Goal: Task Accomplishment & Management: Manage account settings

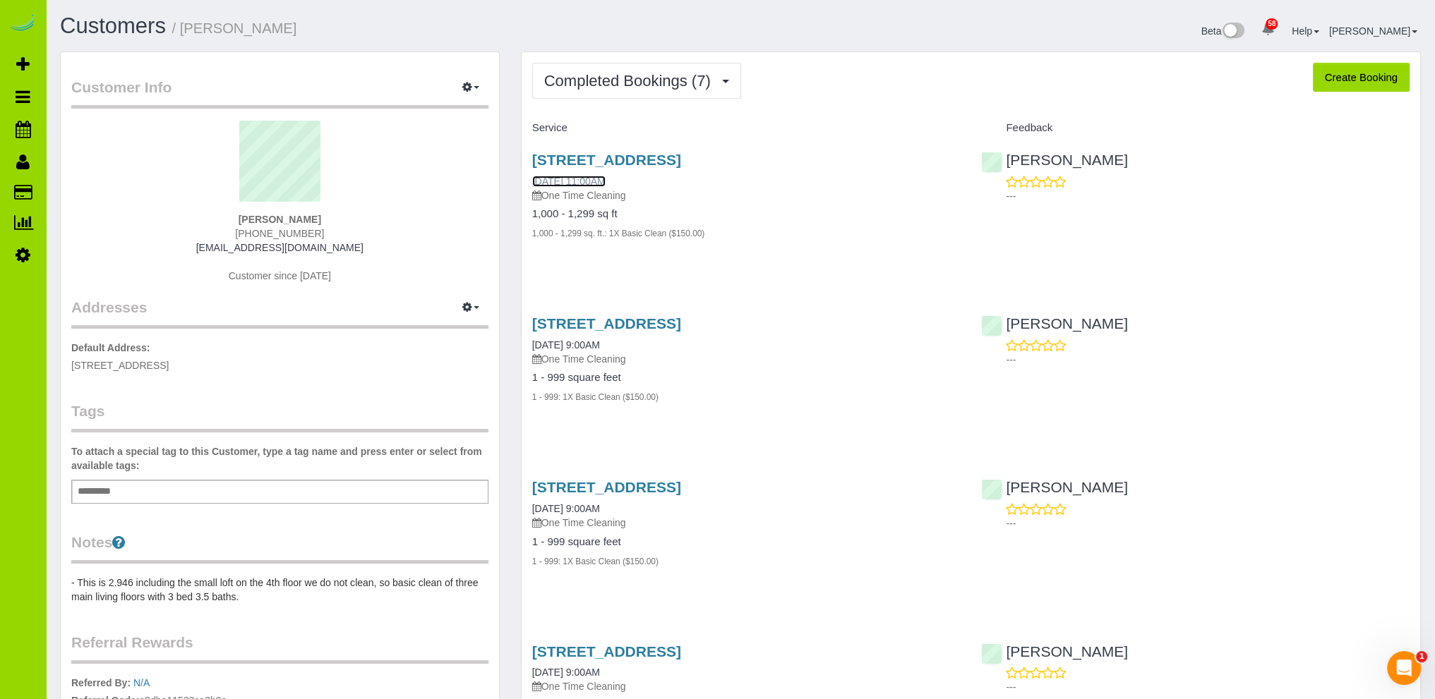
click at [603, 176] on link "[DATE] 11:00AM" at bounding box center [568, 181] width 73 height 11
click at [415, 13] on div "Customers / [PERSON_NAME] Beta 58 Your Notifications You have 0 alerts × You ha…" at bounding box center [740, 680] width 1389 height 1361
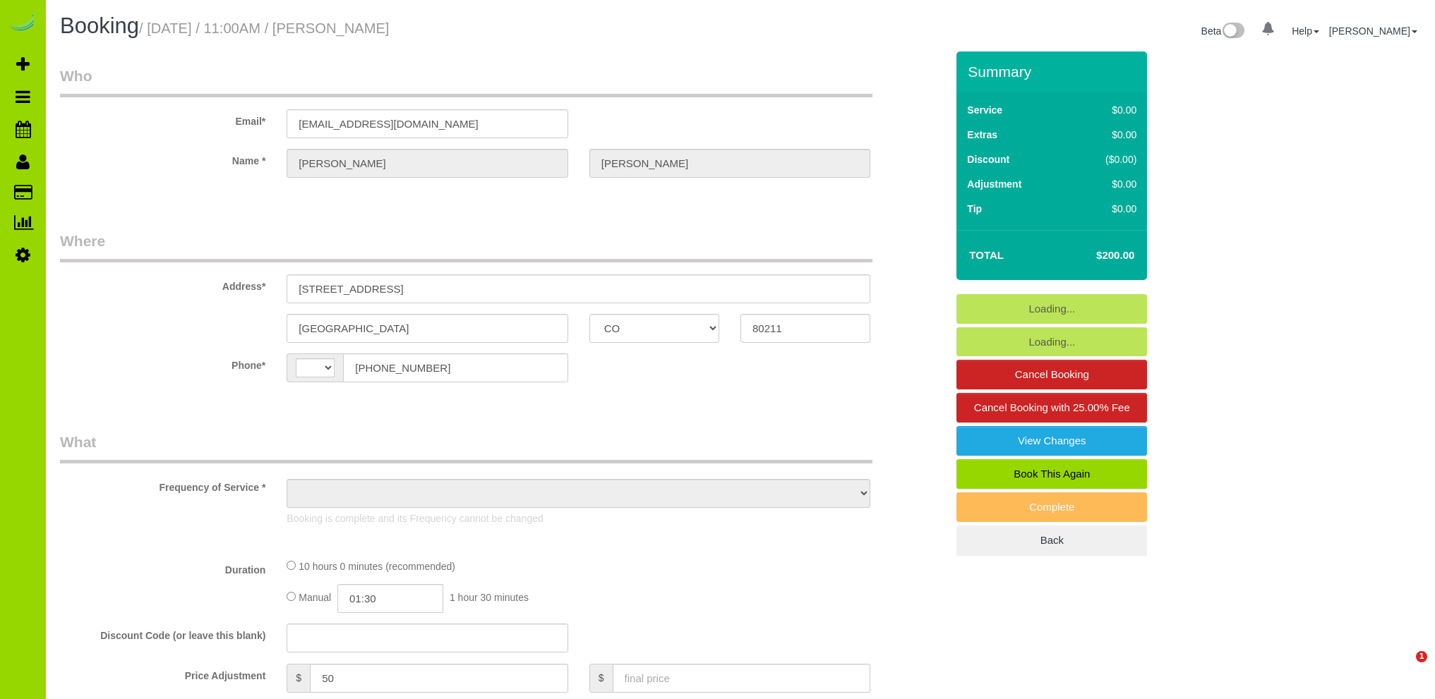
select select "CO"
select select "string:US"
select select "object:811"
select select "string:fspay-62cd8a02-f1a0-45e4-ae61-8bf904fcf986"
select select "spot1"
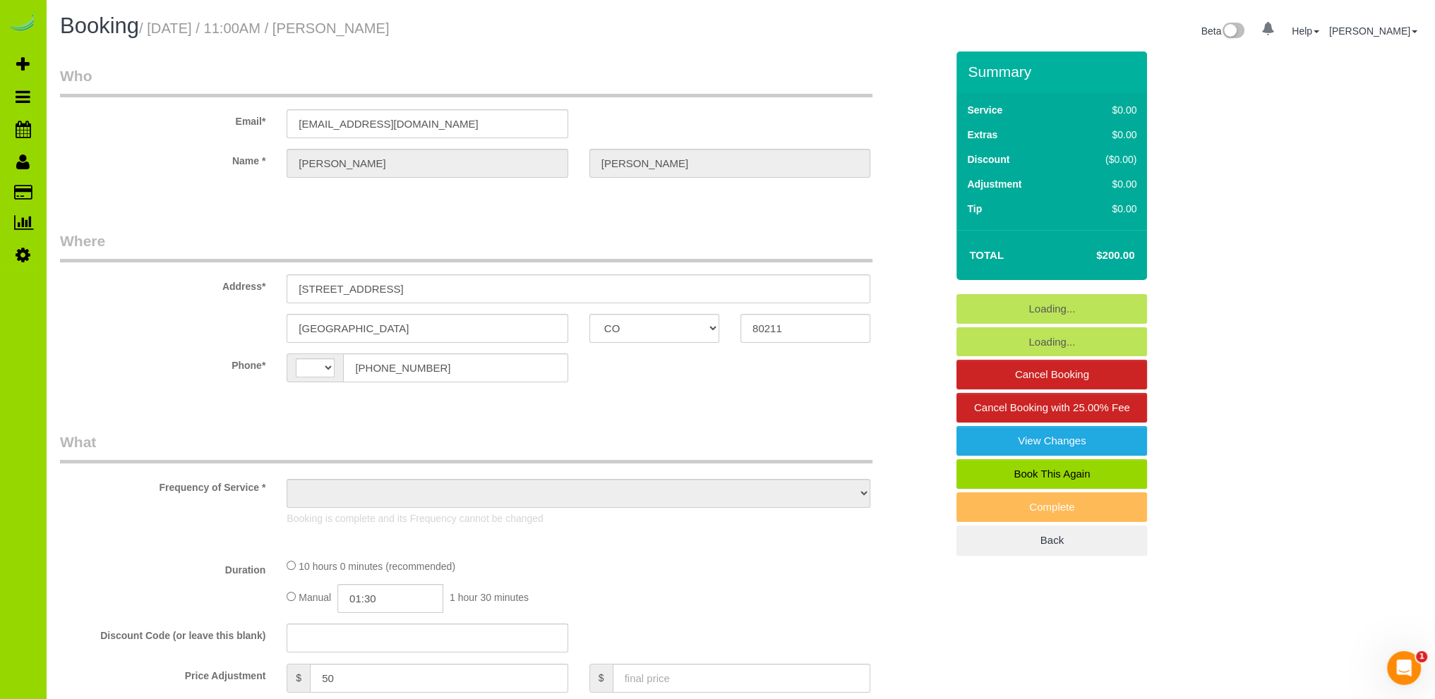
select select "number:69"
select select "number:3"
select select "number:14"
select select "object:1170"
select select "4"
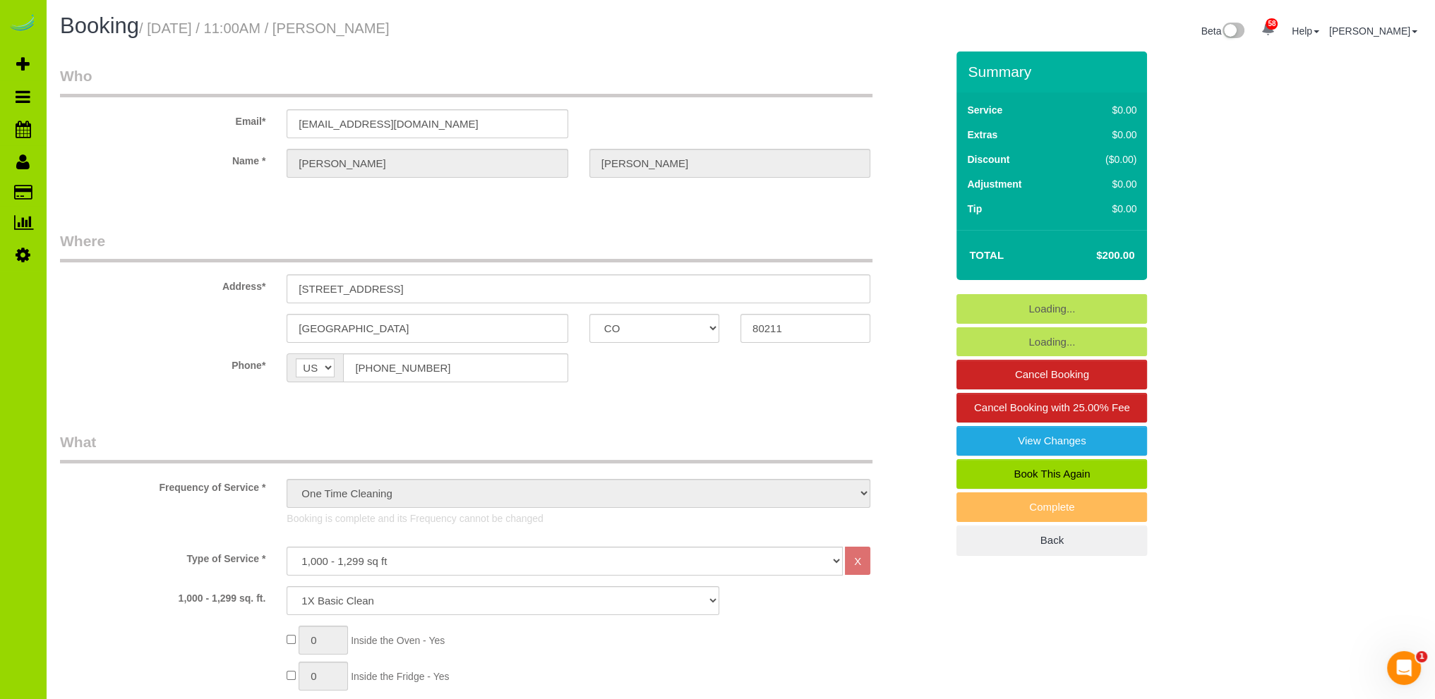
select select "4"
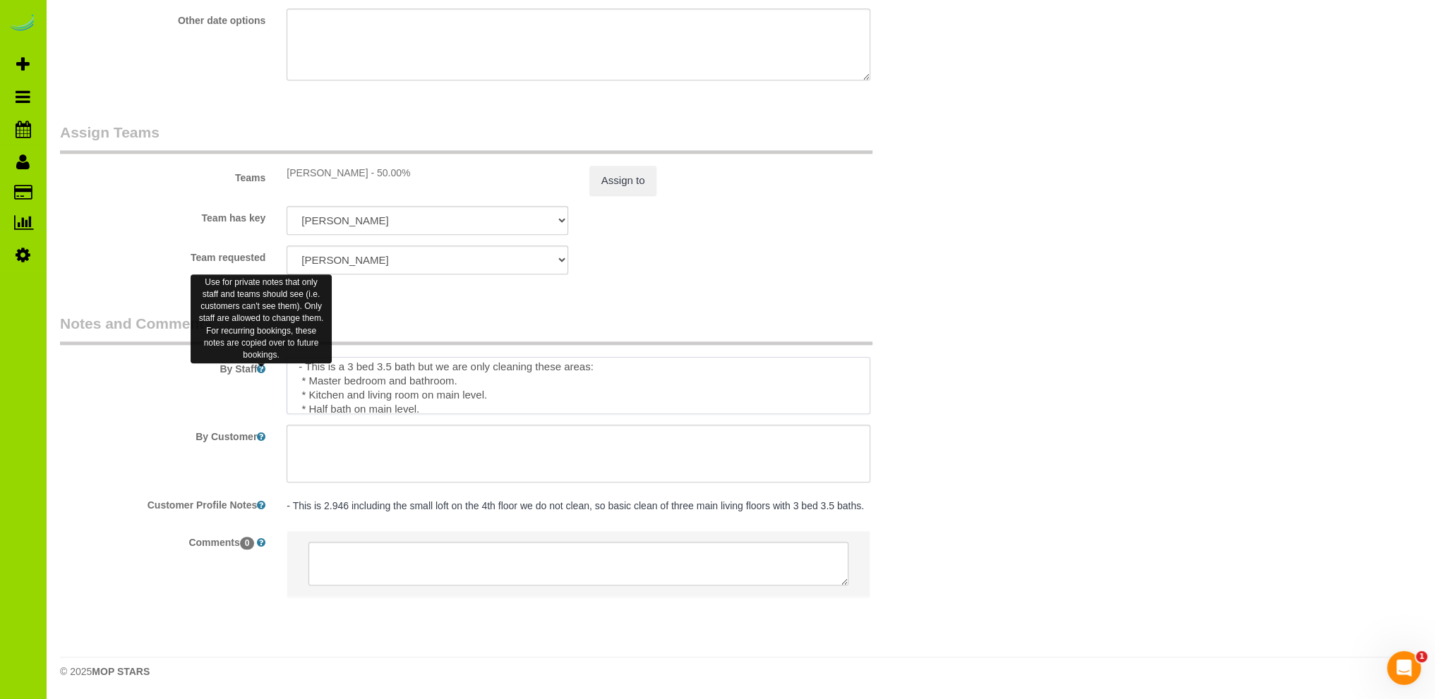
scroll to position [44, 0]
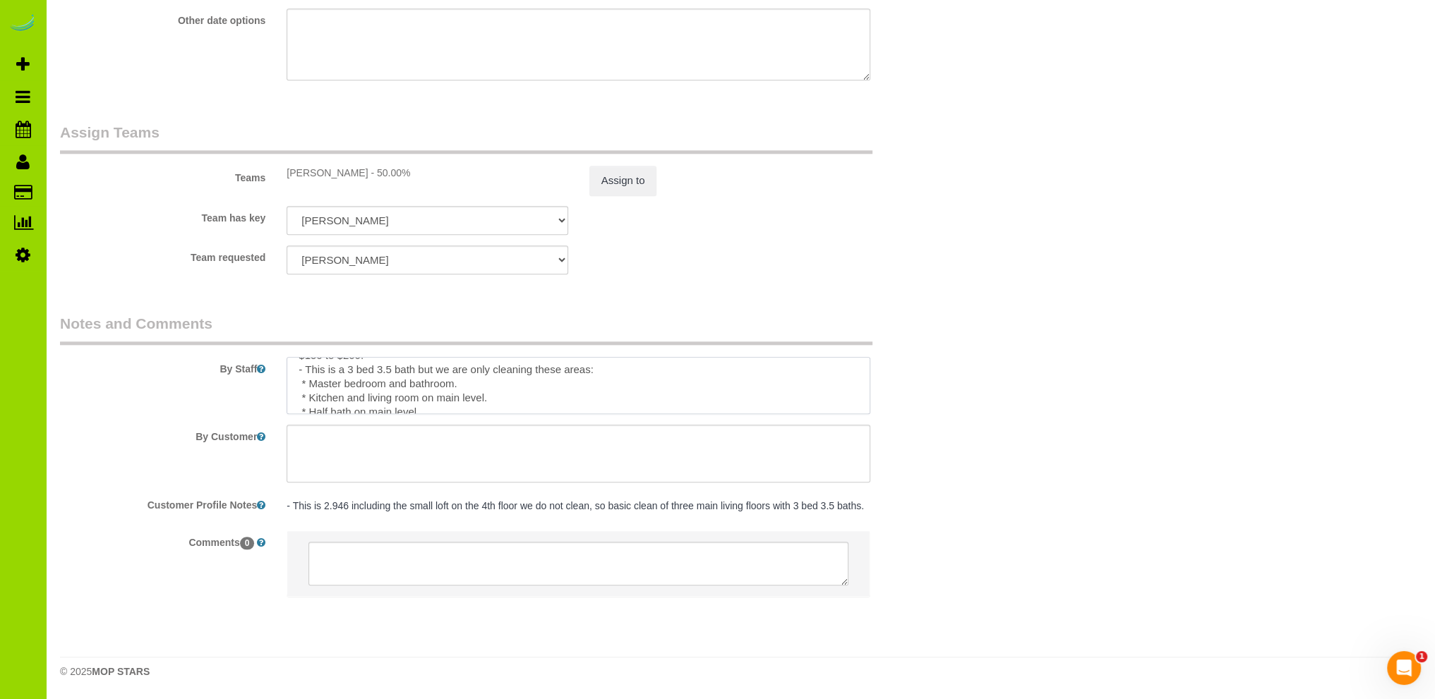
drag, startPoint x: 398, startPoint y: 400, endPoint x: 260, endPoint y: 383, distance: 138.7
click at [260, 383] on div "By Staff" at bounding box center [502, 364] width 907 height 102
click at [781, 273] on div "Team requested FABIOLA ALBI ANA ANGEL DESI ELVIA ERICA FLOR FLOYD HELEN JAVIER …" at bounding box center [502, 260] width 907 height 29
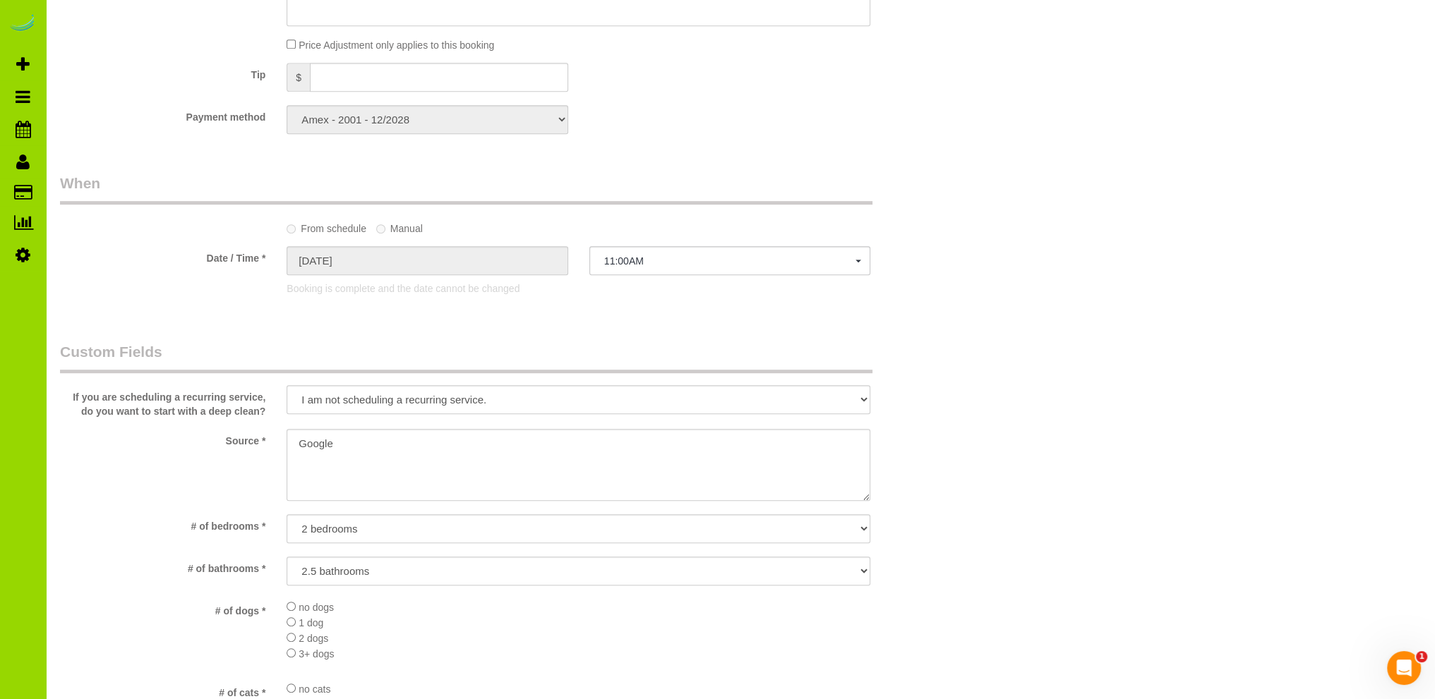
scroll to position [960, 0]
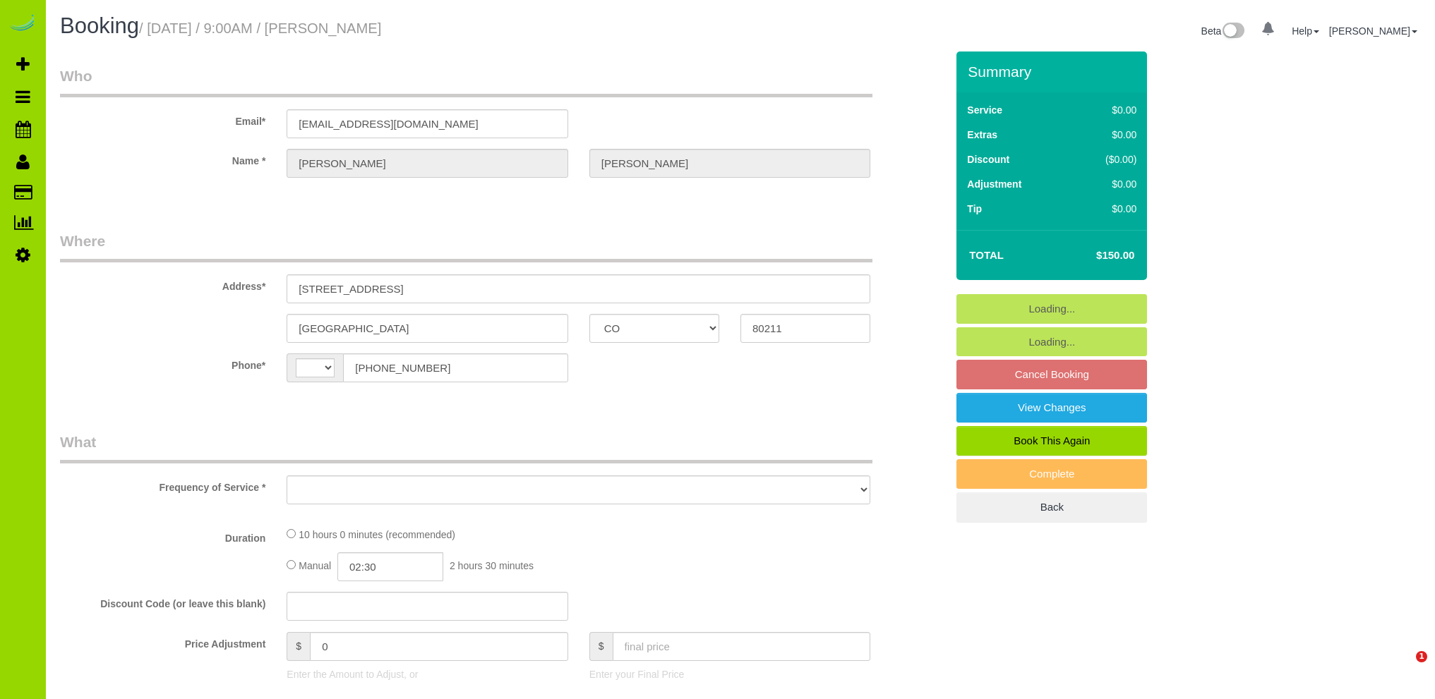
select select "CO"
select select "string:[GEOGRAPHIC_DATA]"
select select "spot1"
select select "number:69"
select select "number:2"
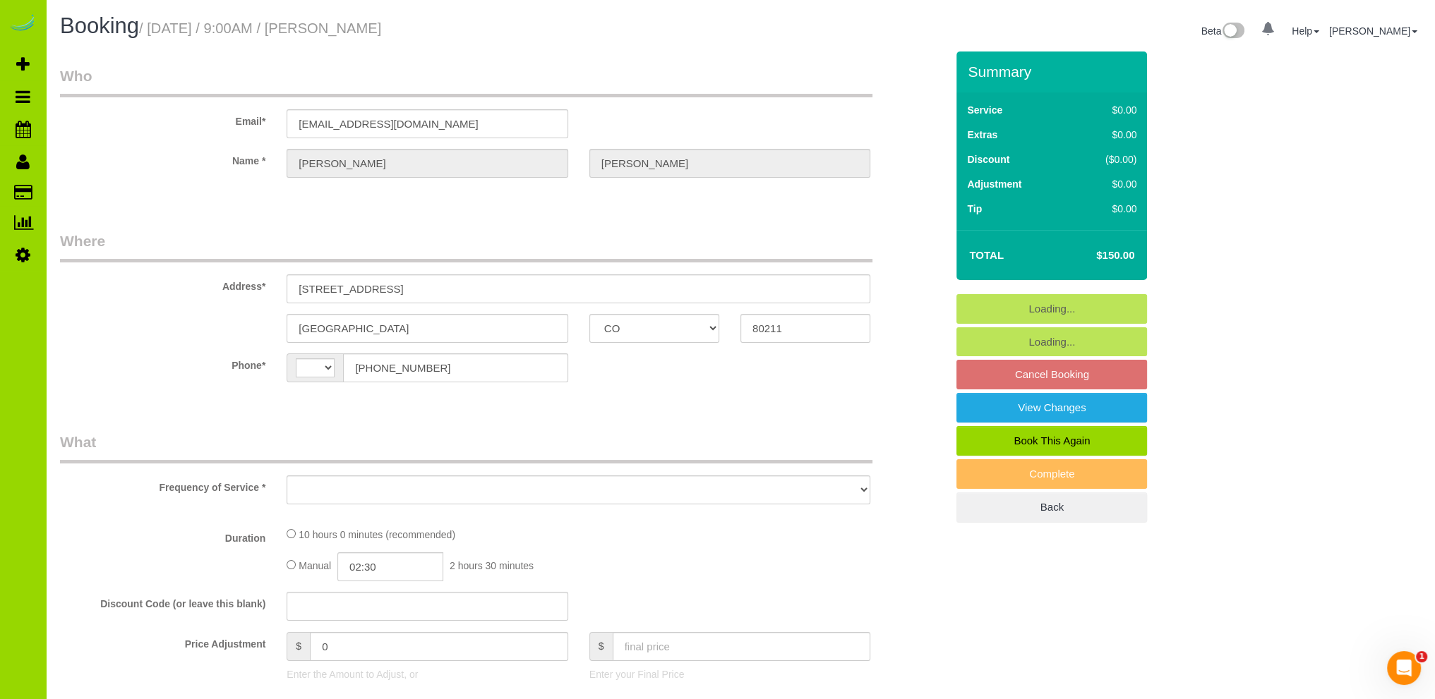
select select "number:12"
select select "object:1063"
select select "string:fspay-ecf2c321-703e-44fd-9b34-4a9dcdc056aa"
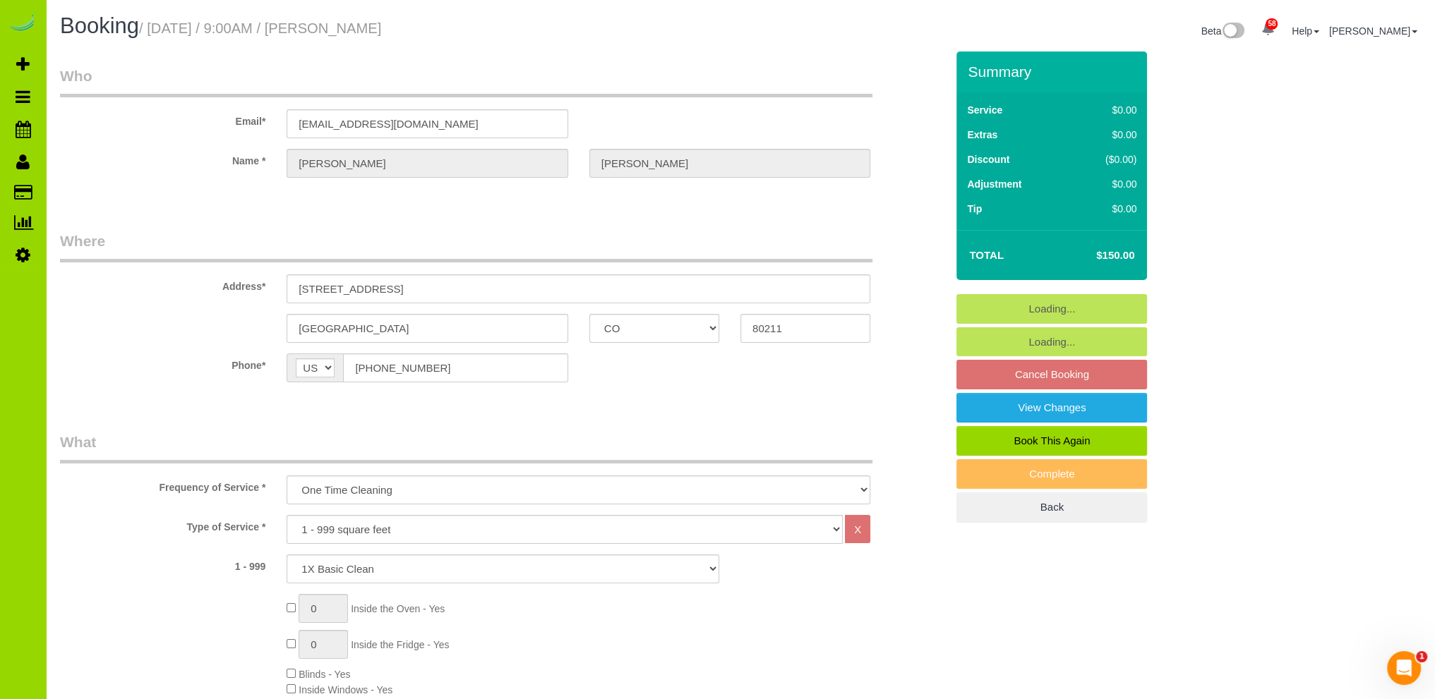
select select "object:1217"
select select "spot6"
select select "4"
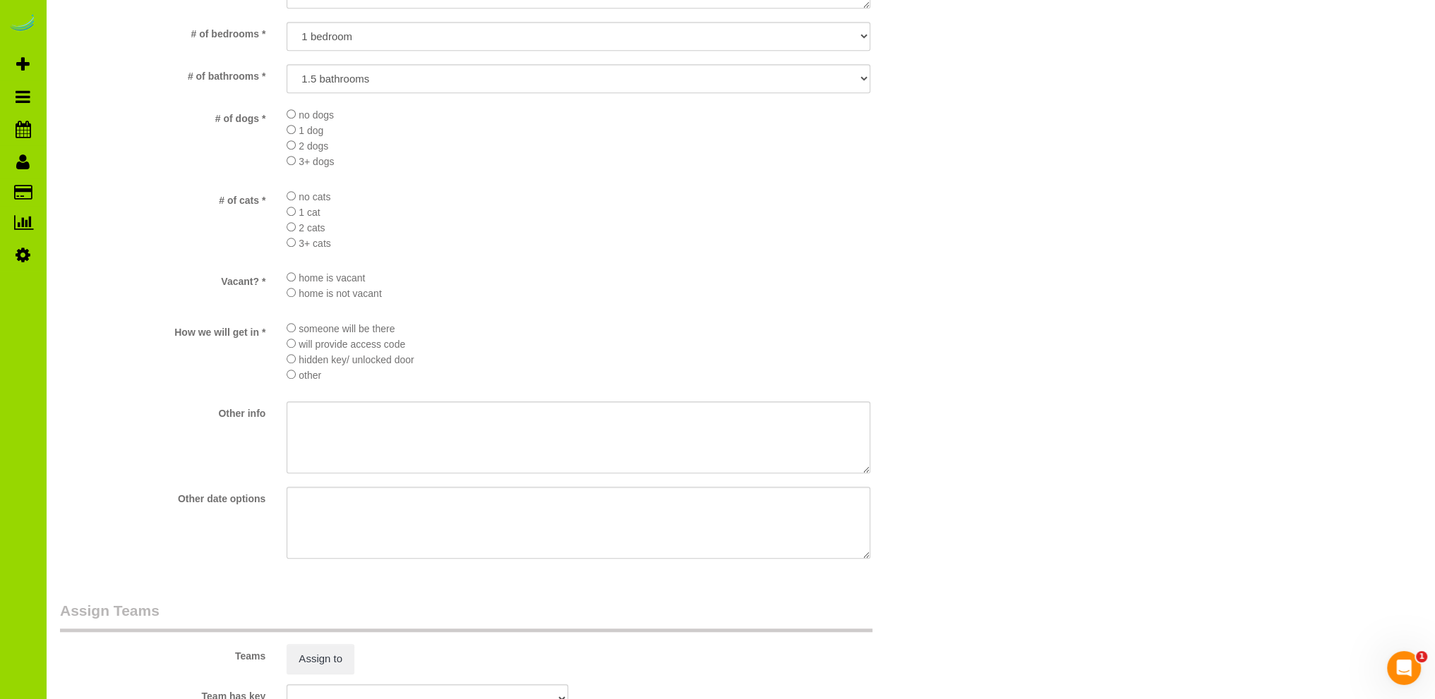
scroll to position [1891, 0]
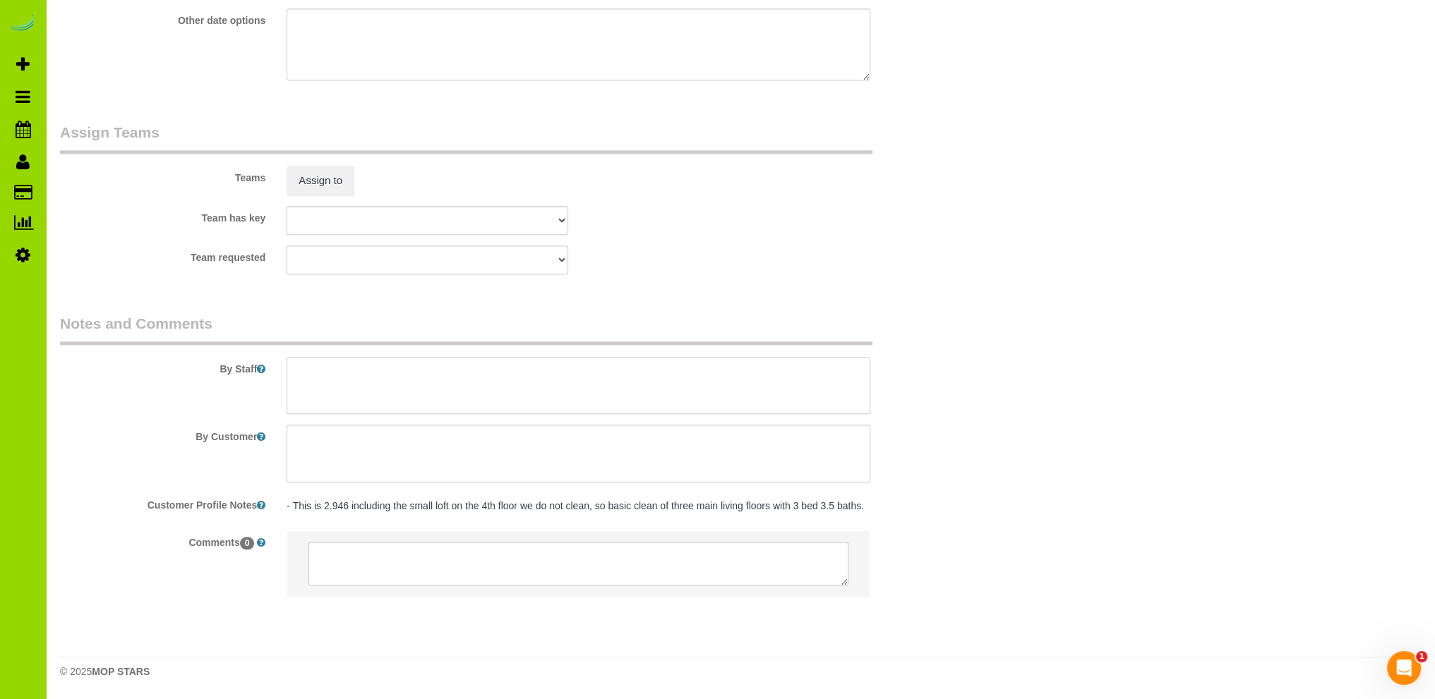
click at [585, 382] on textarea at bounding box center [579, 386] width 584 height 58
paste textarea "* Master bedroom and bathroom. * Kitchen and living room on main level. * Half …"
click at [351, 368] on textarea at bounding box center [579, 386] width 584 height 58
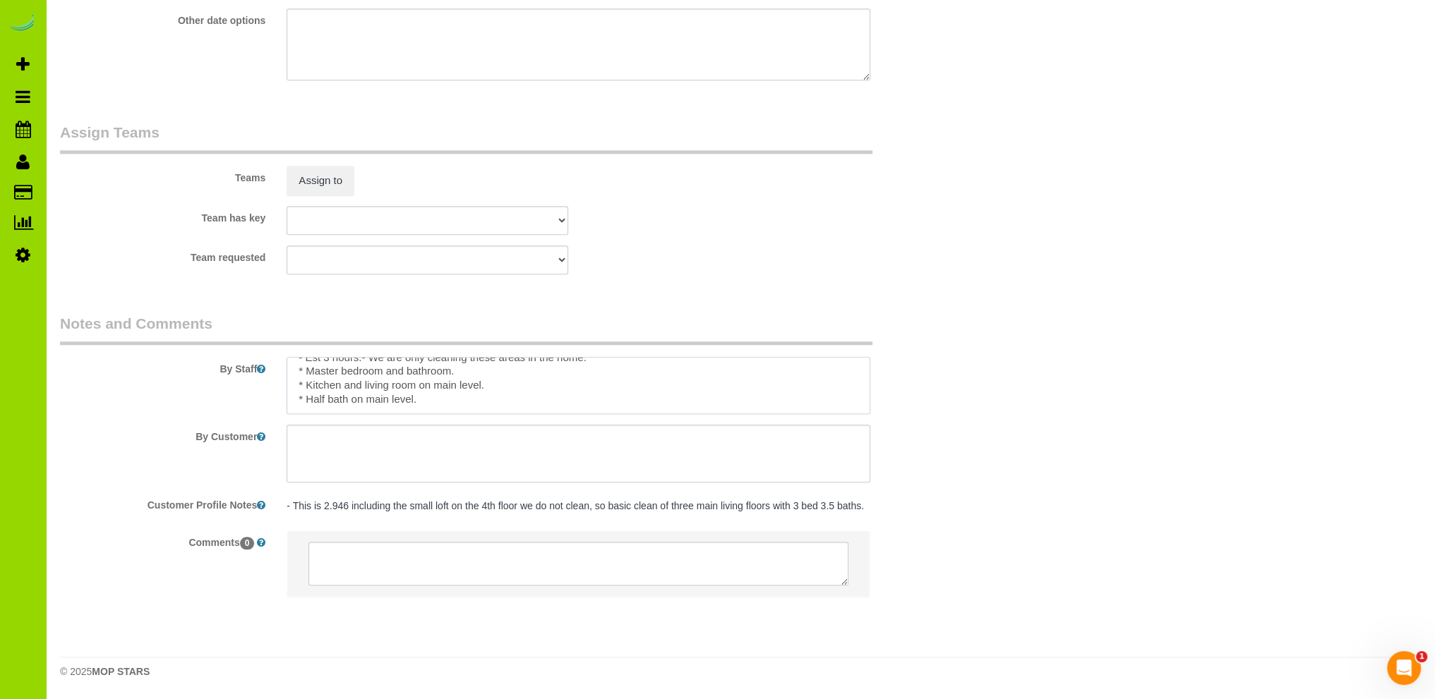
click at [481, 390] on textarea at bounding box center [579, 386] width 584 height 58
click at [333, 399] on textarea at bounding box center [579, 386] width 584 height 58
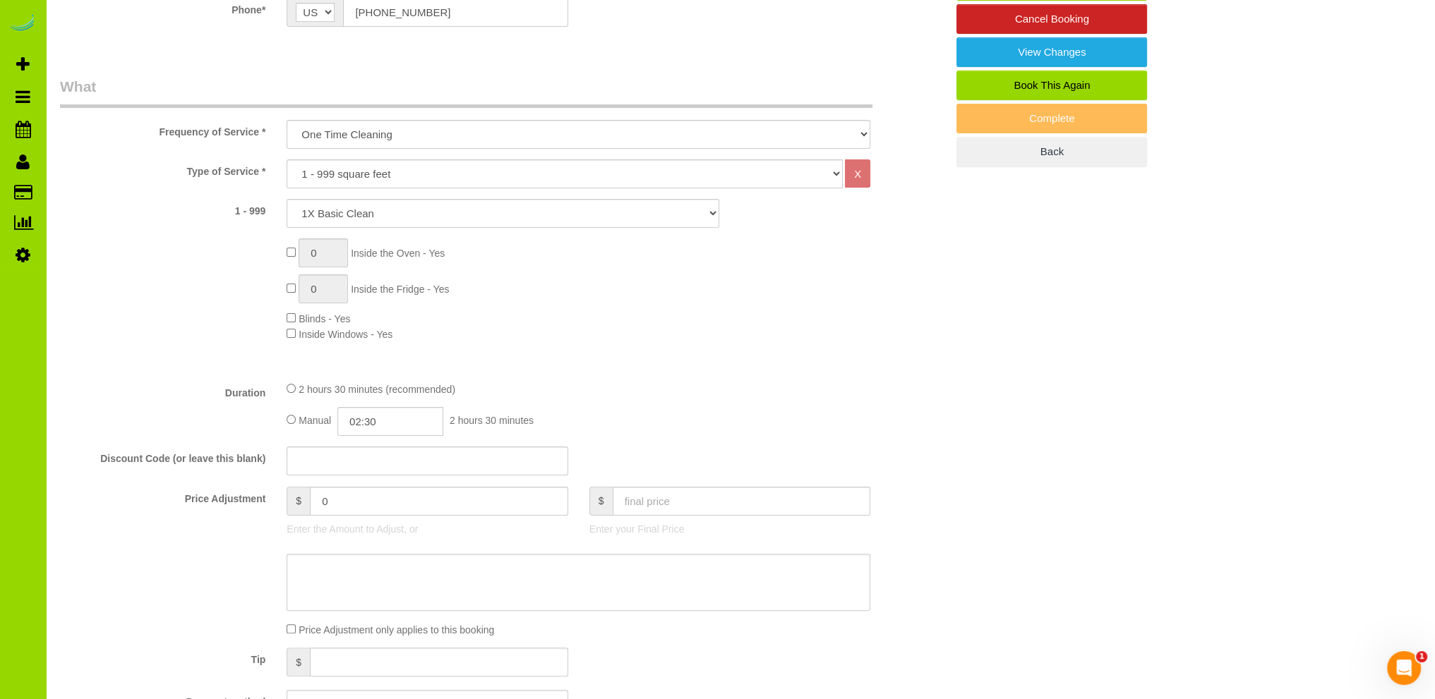
scroll to position [423, 0]
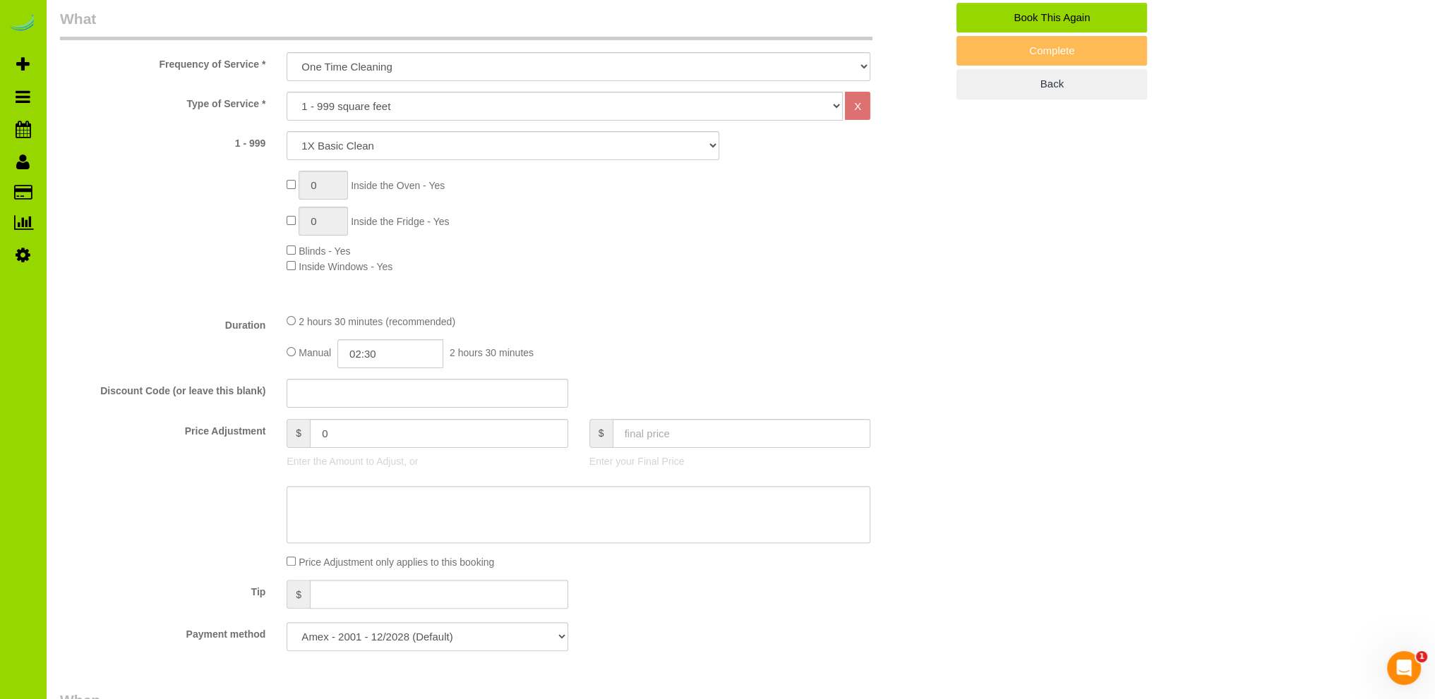
type textarea "- Est 3 hours.- We are only cleaning these areas in the home: * Master bedroom …"
click at [366, 355] on input "02:30" at bounding box center [390, 353] width 106 height 29
type input "03:00"
drag, startPoint x: 366, startPoint y: 418, endPoint x: 480, endPoint y: 395, distance: 116.0
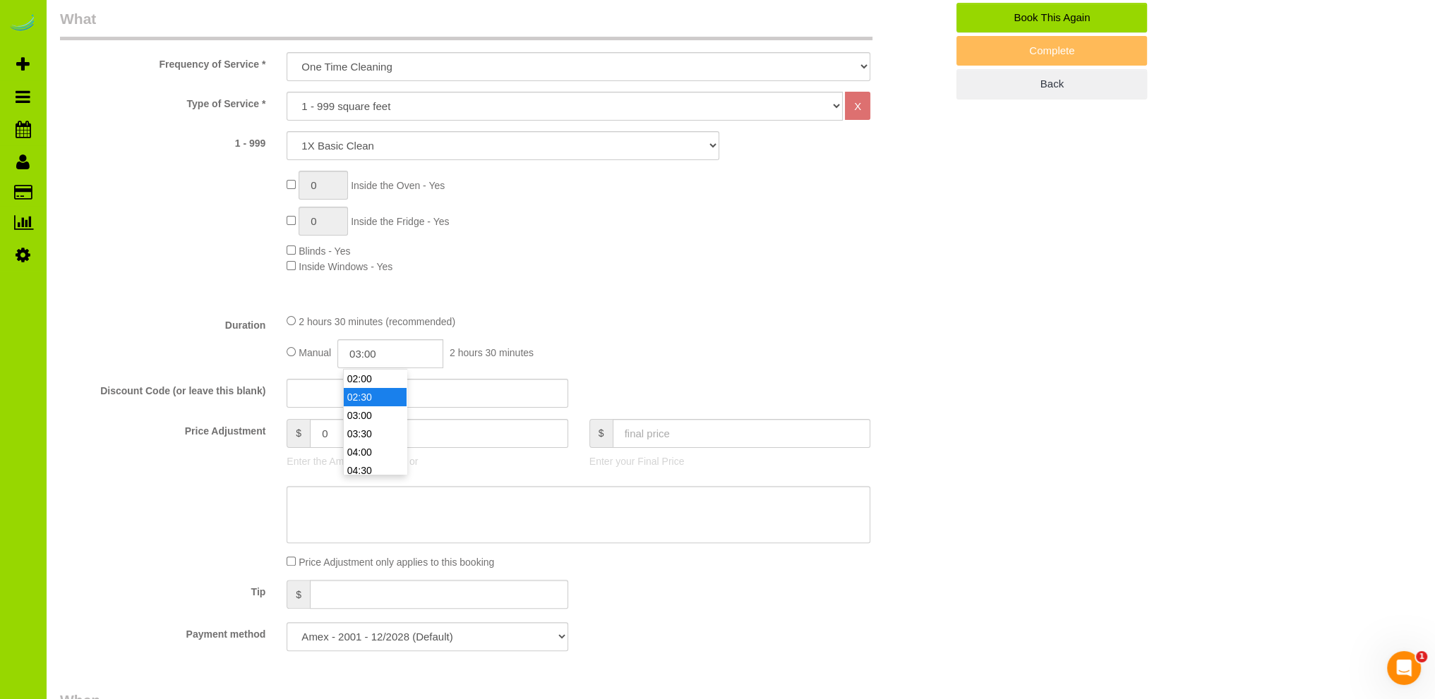
click at [366, 417] on li "03:00" at bounding box center [375, 416] width 63 height 18
select select "spot11"
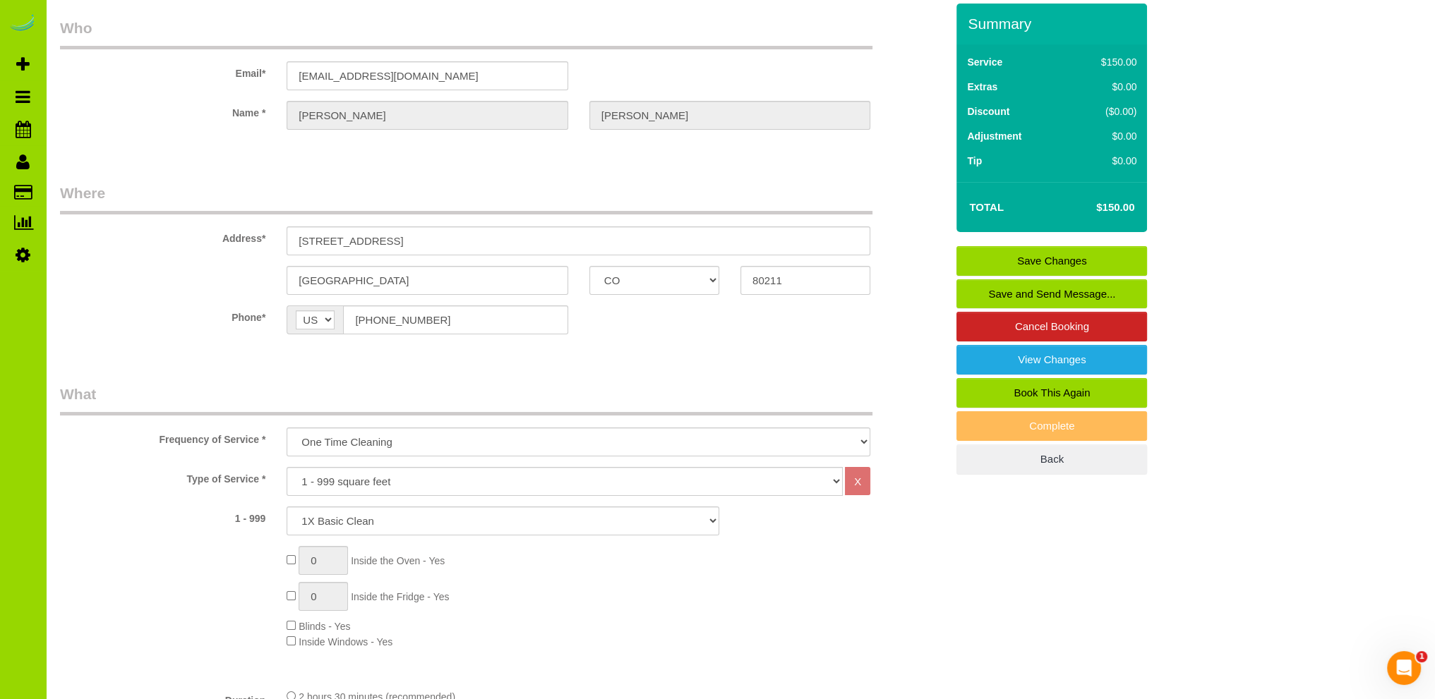
scroll to position [0, 0]
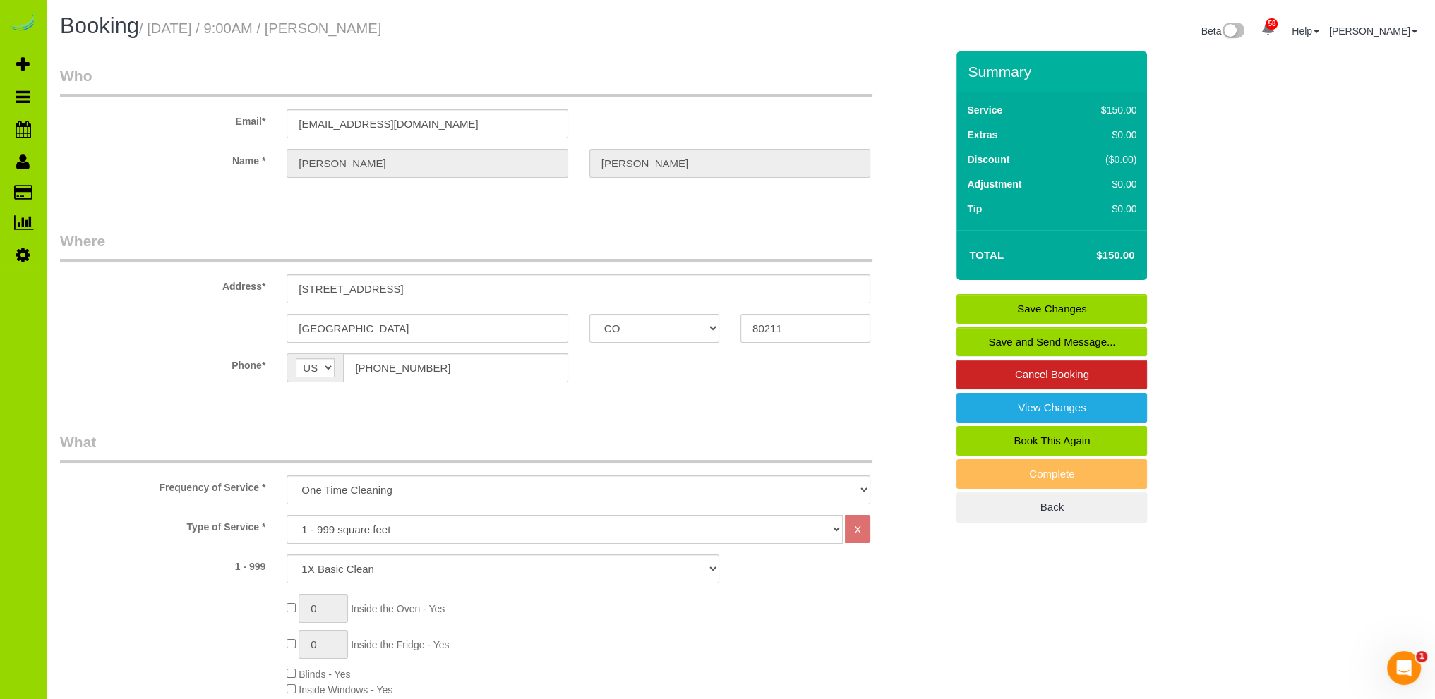
click at [1005, 305] on link "Save Changes" at bounding box center [1051, 309] width 191 height 30
